Goal: Transaction & Acquisition: Purchase product/service

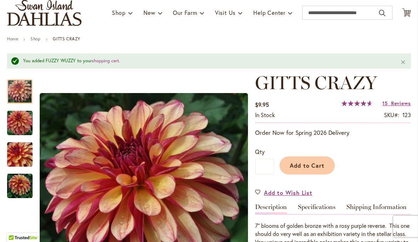
scroll to position [44, 0]
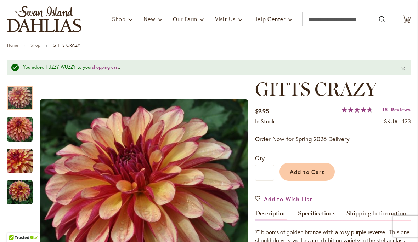
click at [303, 176] on button "Add to Cart" at bounding box center [307, 172] width 55 height 18
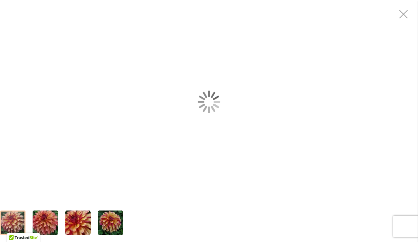
scroll to position [78, 0]
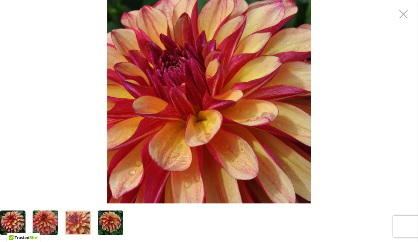
click at [65, 46] on div "Gitts Crazy" at bounding box center [209, 102] width 418 height 204
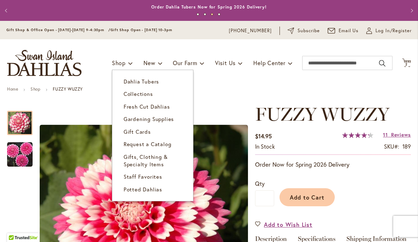
click at [128, 82] on span "Dahlia Tubers" at bounding box center [141, 81] width 35 height 7
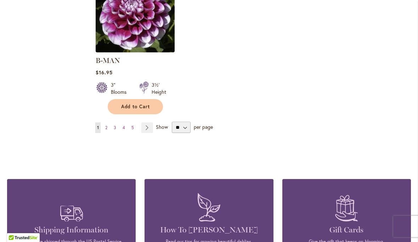
scroll to position [955, 0]
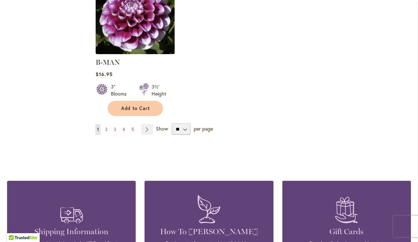
click at [144, 124] on link "Page Next" at bounding box center [147, 129] width 12 height 11
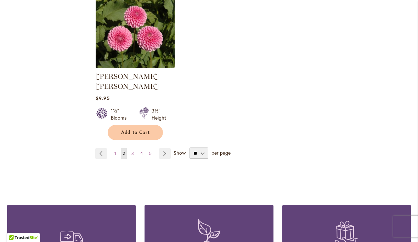
scroll to position [941, 0]
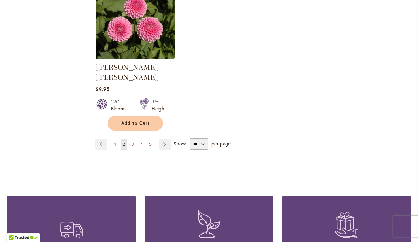
click at [167, 139] on link "Page Next" at bounding box center [165, 144] width 12 height 11
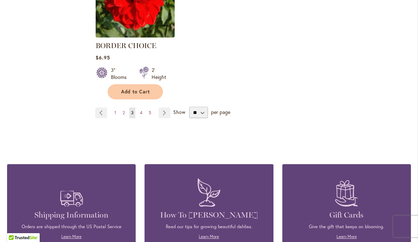
scroll to position [962, 0]
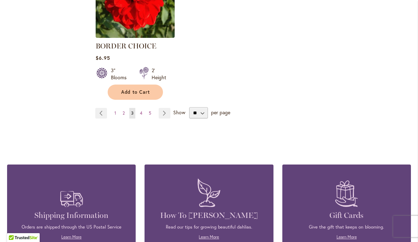
click at [164, 112] on link "Page Next" at bounding box center [165, 113] width 12 height 11
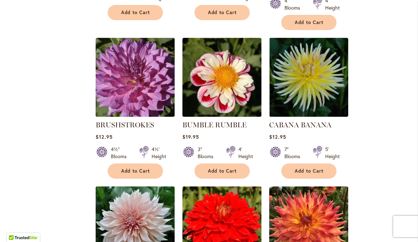
scroll to position [447, 0]
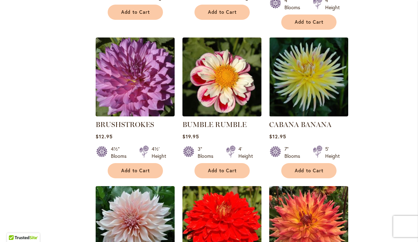
click at [218, 168] on span "Add to Cart" at bounding box center [222, 171] width 29 height 6
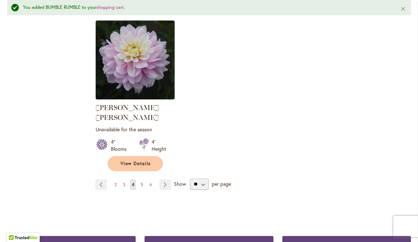
scroll to position [930, 0]
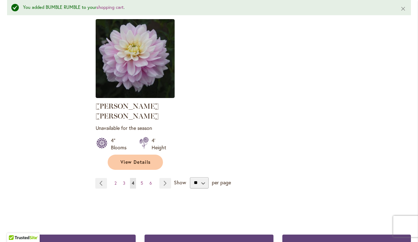
click at [161, 178] on link "Page Next" at bounding box center [165, 183] width 12 height 11
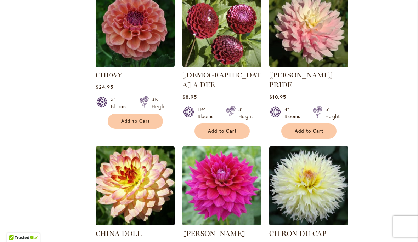
scroll to position [487, 0]
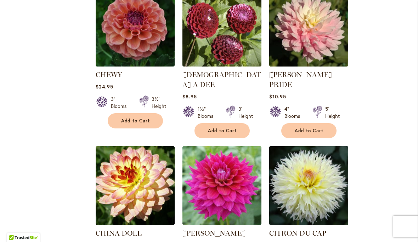
click at [127, 118] on span "Add to Cart" at bounding box center [135, 121] width 29 height 6
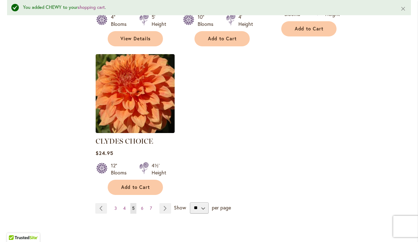
scroll to position [906, 0]
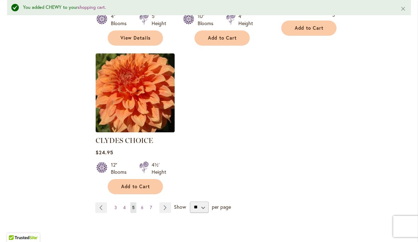
click at [160, 203] on link "Page Next" at bounding box center [165, 208] width 12 height 11
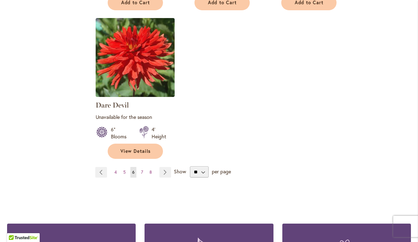
scroll to position [933, 0]
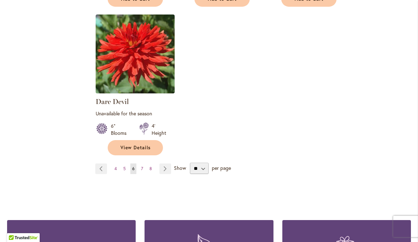
click at [160, 164] on link "Page Next" at bounding box center [165, 169] width 12 height 11
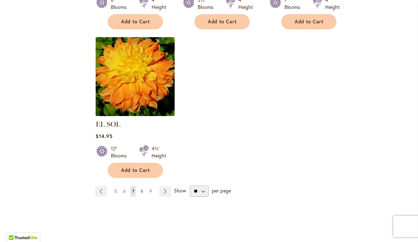
scroll to position [895, 0]
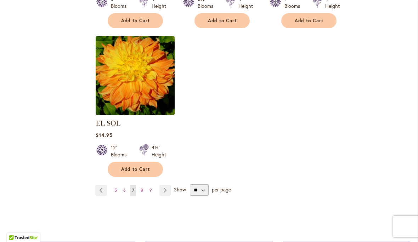
click at [162, 185] on link "Page Next" at bounding box center [165, 190] width 12 height 11
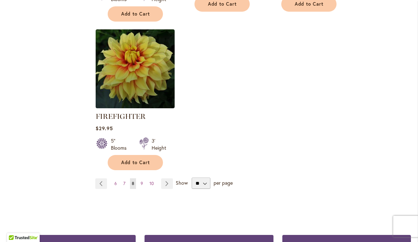
scroll to position [926, 0]
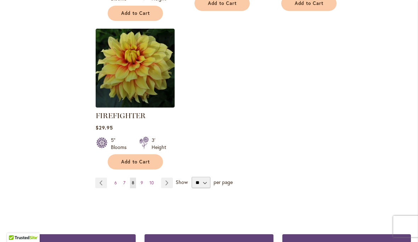
click at [163, 184] on link "Page Next" at bounding box center [167, 183] width 12 height 11
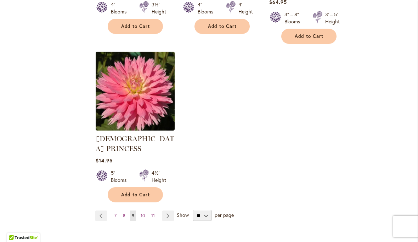
scroll to position [942, 0]
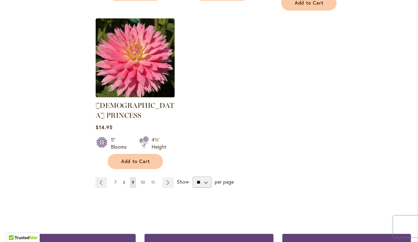
click at [165, 177] on link "Page Next" at bounding box center [168, 182] width 12 height 11
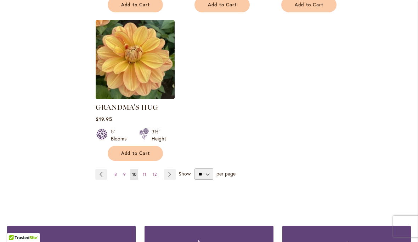
scroll to position [911, 0]
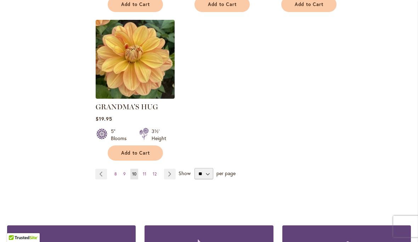
click at [169, 169] on link "Page Next" at bounding box center [170, 174] width 12 height 11
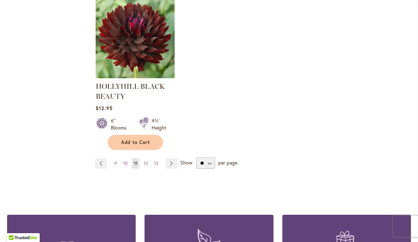
scroll to position [949, 0]
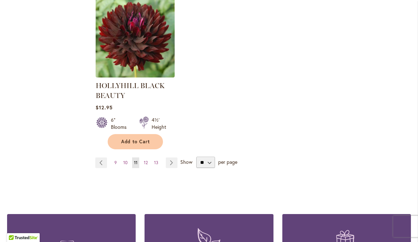
click at [168, 165] on link "Page Next" at bounding box center [172, 163] width 12 height 11
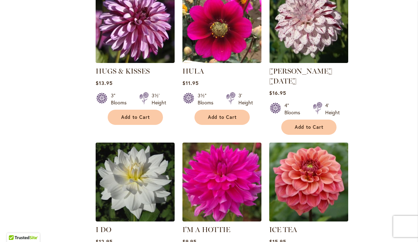
scroll to position [639, 0]
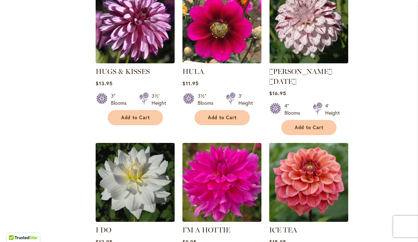
click at [309, 125] on span "Add to Cart" at bounding box center [309, 128] width 29 height 6
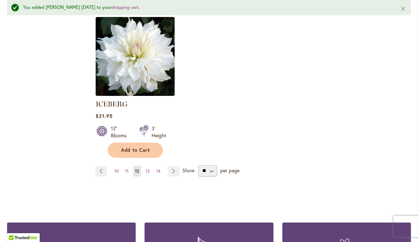
scroll to position [951, 0]
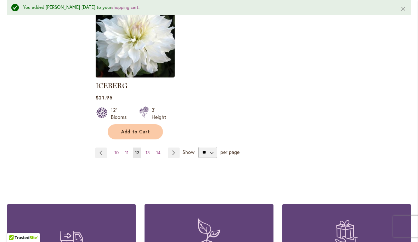
click at [175, 148] on link "Page Next" at bounding box center [174, 153] width 12 height 11
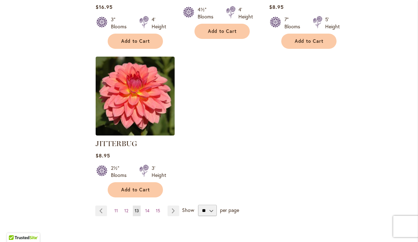
scroll to position [892, 0]
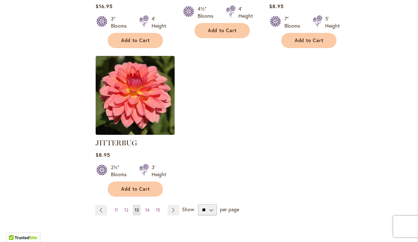
click at [132, 186] on span "Add to Cart" at bounding box center [135, 189] width 29 height 6
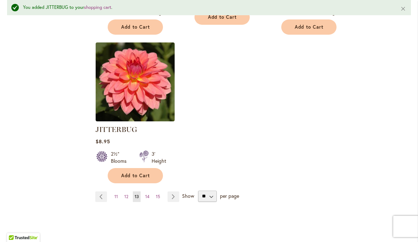
scroll to position [953, 0]
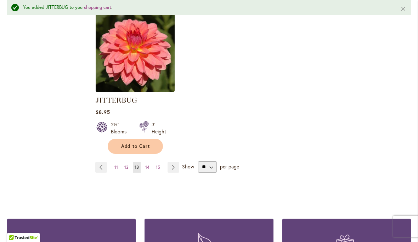
click at [171, 162] on link "Page Next" at bounding box center [174, 167] width 12 height 11
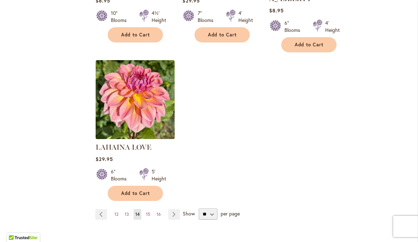
scroll to position [873, 0]
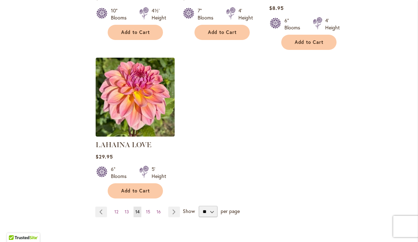
click at [172, 207] on link "Page Next" at bounding box center [174, 212] width 12 height 11
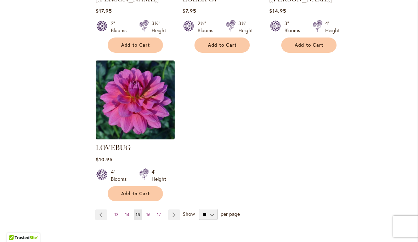
scroll to position [881, 0]
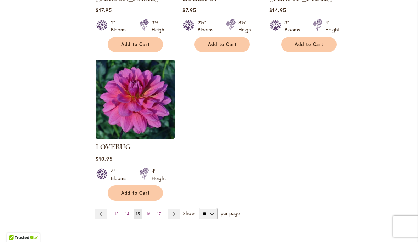
click at [174, 209] on link "Page Next" at bounding box center [174, 214] width 12 height 11
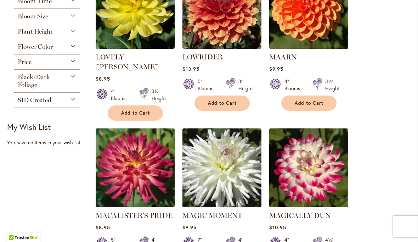
scroll to position [205, 0]
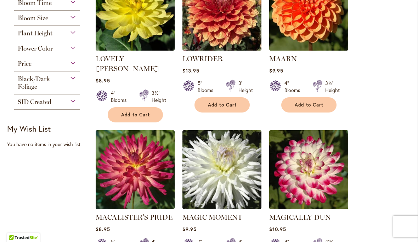
click at [306, 106] on span "Add to Cart" at bounding box center [309, 105] width 29 height 6
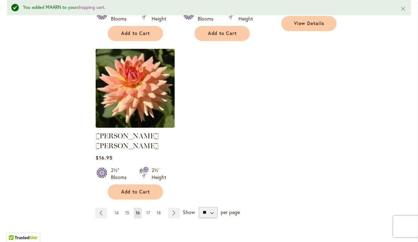
scroll to position [912, 0]
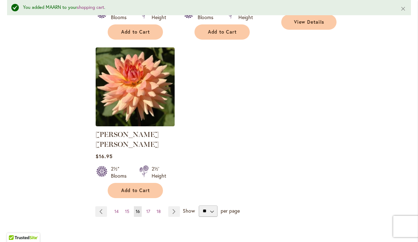
click at [172, 207] on link "Page Next" at bounding box center [174, 212] width 12 height 11
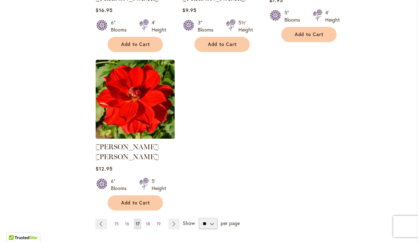
scroll to position [872, 0]
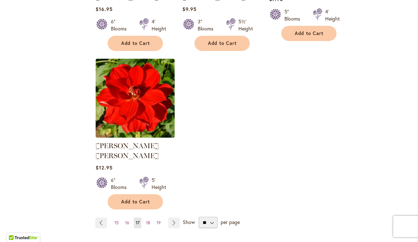
click at [173, 218] on link "Page Next" at bounding box center [174, 223] width 12 height 11
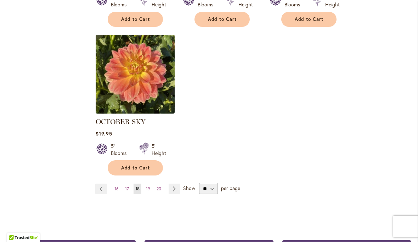
scroll to position [897, 0]
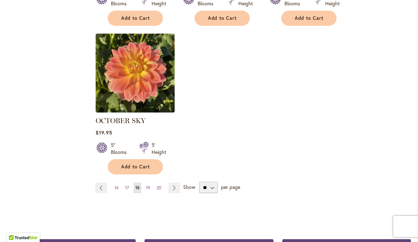
click at [147, 185] on span "19" at bounding box center [148, 187] width 4 height 5
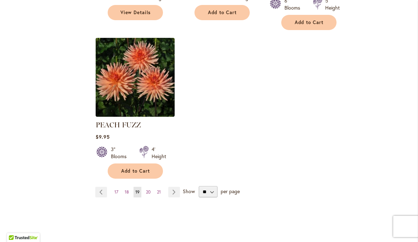
scroll to position [904, 0]
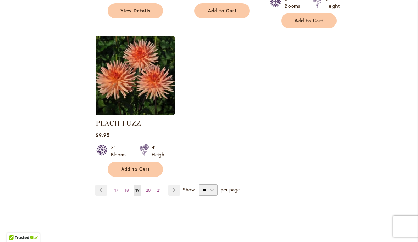
click at [149, 188] on span "20" at bounding box center [148, 190] width 5 height 5
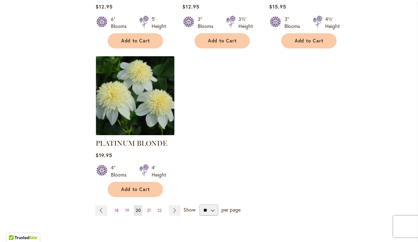
scroll to position [908, 0]
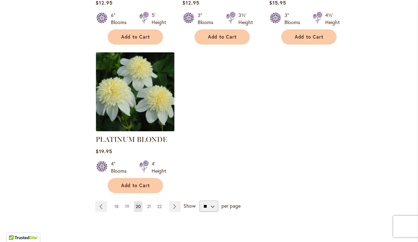
click at [146, 202] on link "Page 21" at bounding box center [148, 207] width 7 height 11
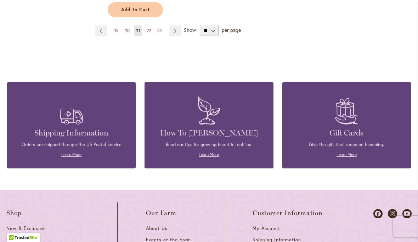
scroll to position [1055, 0]
